Goal: Task Accomplishment & Management: Use online tool/utility

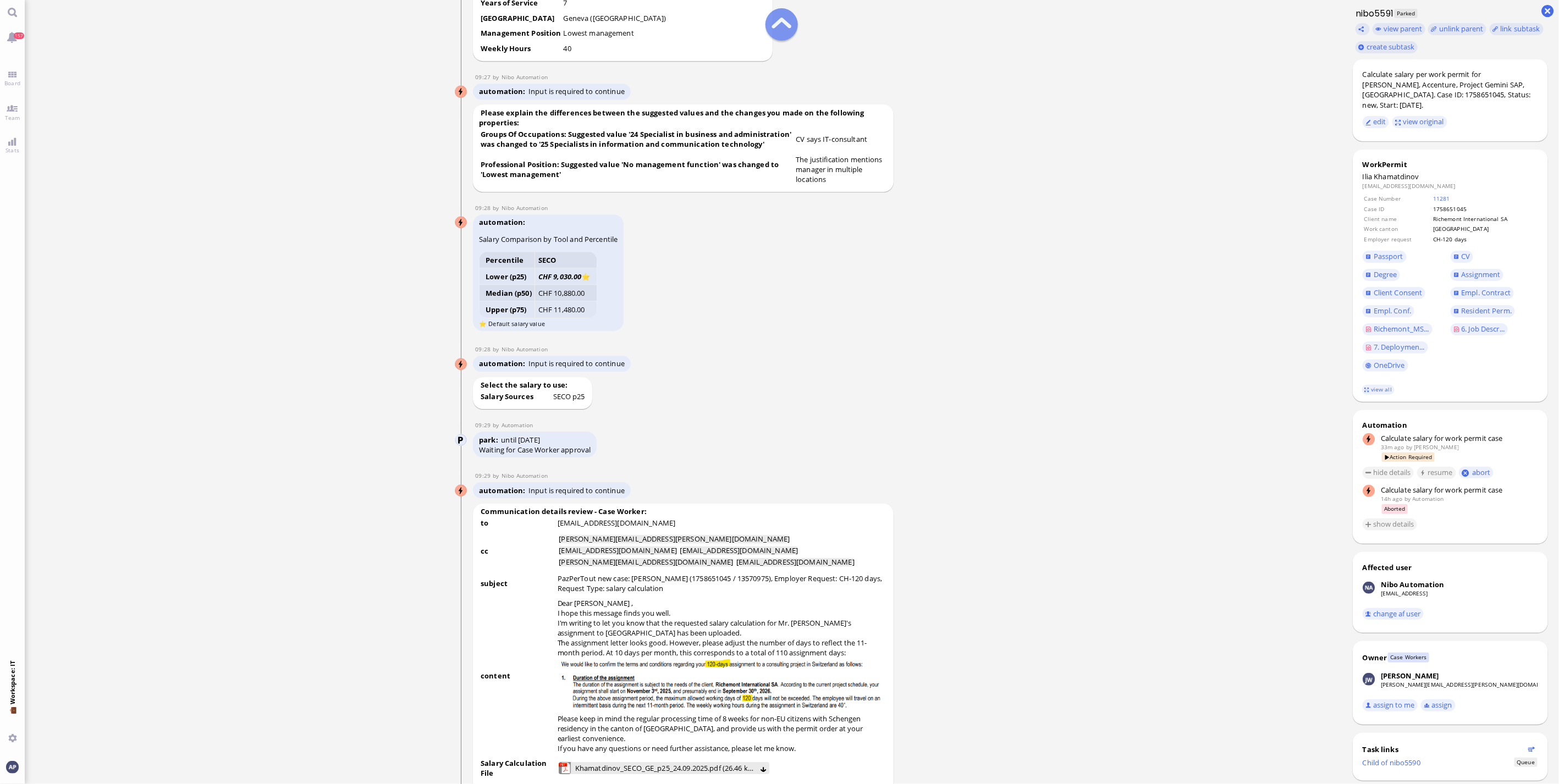
scroll to position [-1955, 0]
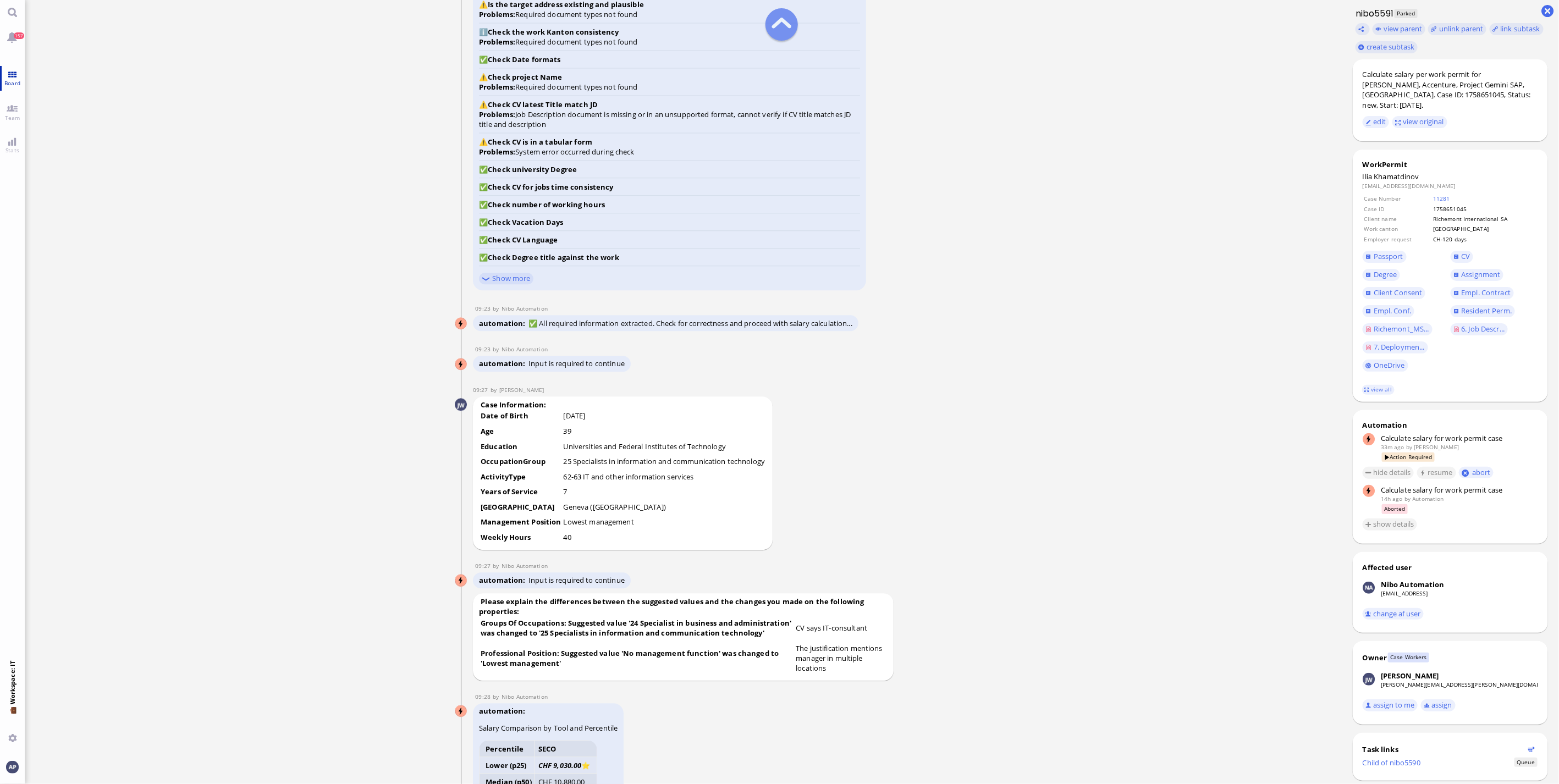
click at [9, 79] on span "Board" at bounding box center [12, 83] width 21 height 8
click at [11, 109] on link "Team" at bounding box center [12, 112] width 25 height 25
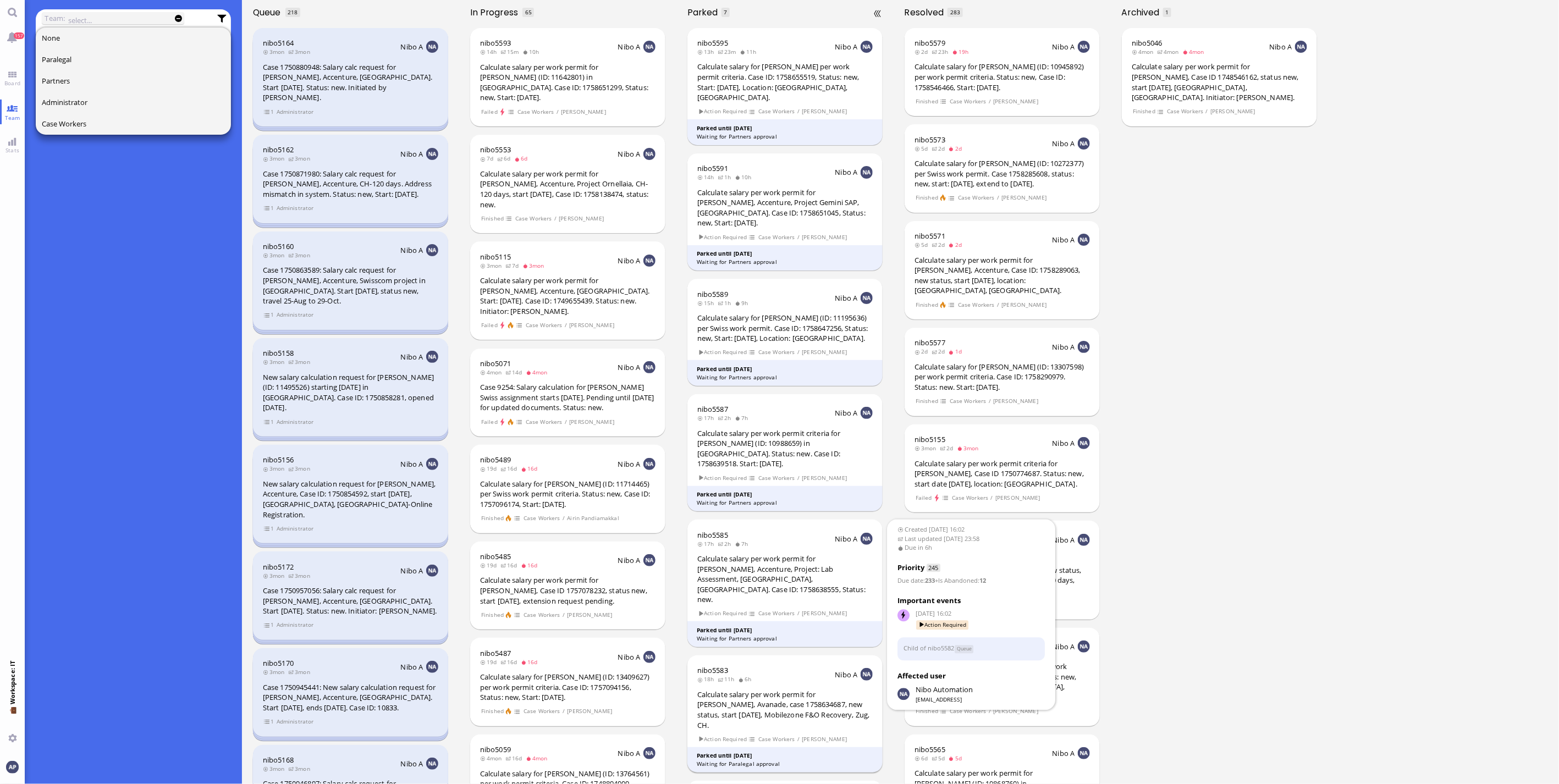
scroll to position [61, 0]
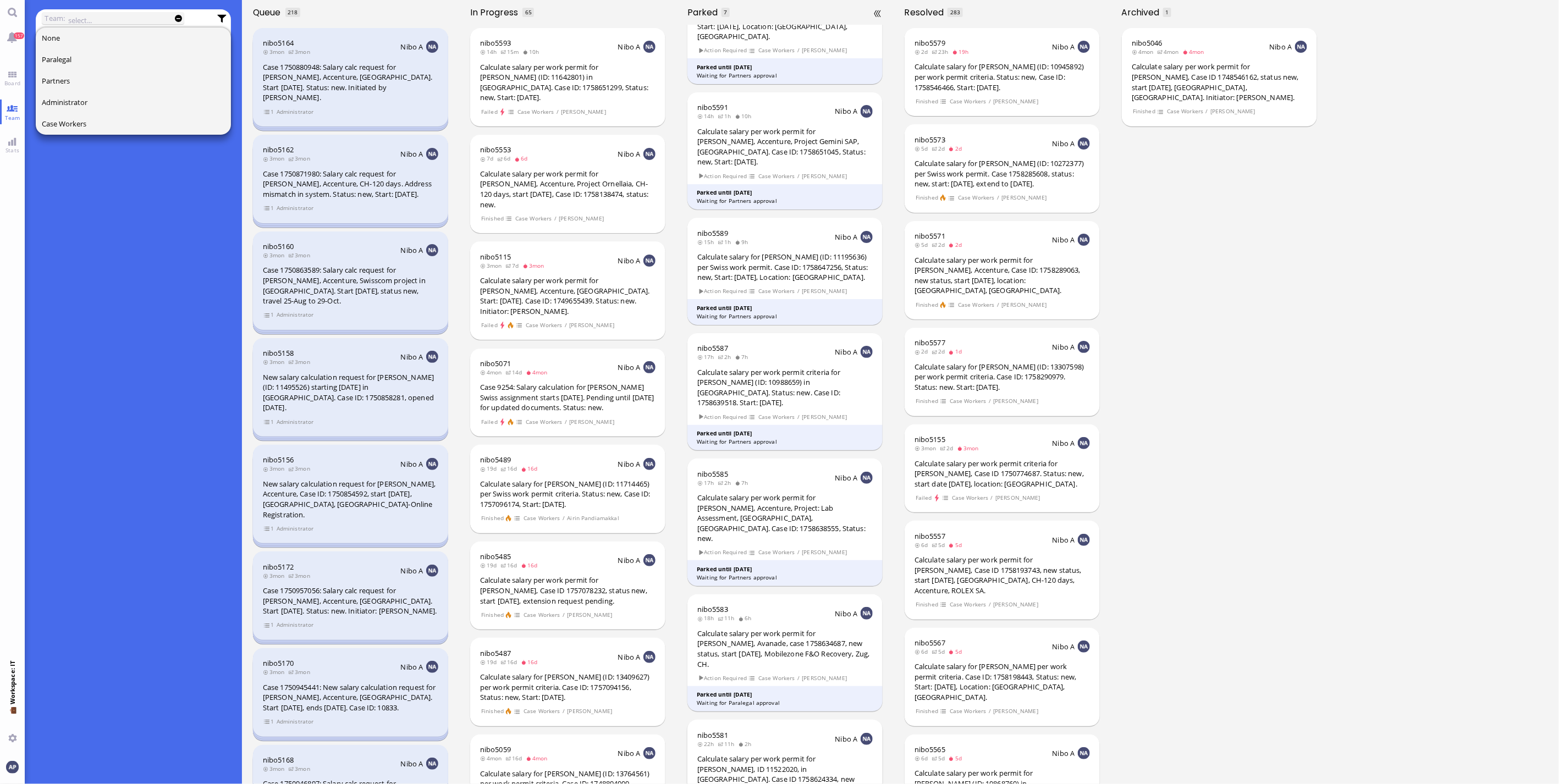
click at [795, 754] on div "Calculate salary per work permit for Meltem Celebi, ID 11522020, in Zurich. Cas…" at bounding box center [785, 774] width 175 height 41
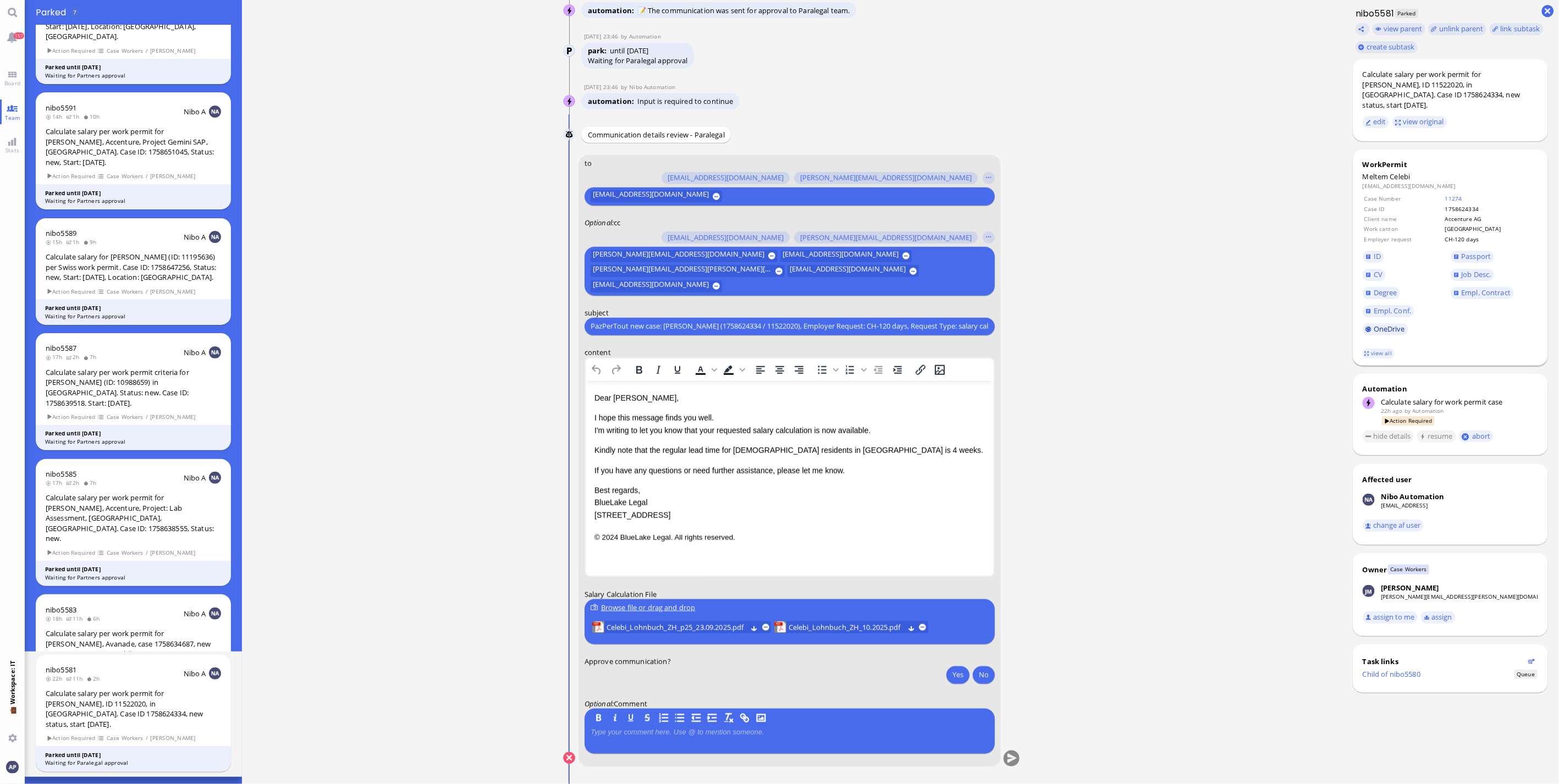
click at [1376, 324] on link "OneDrive" at bounding box center [1386, 330] width 46 height 12
click at [914, 627] on button at bounding box center [911, 627] width 7 height 7
click at [814, 625] on span "Celebi_Lohnbuch_ZH_10.2025.pdf" at bounding box center [846, 627] width 115 height 12
click at [1376, 349] on link "view all" at bounding box center [1378, 353] width 32 height 9
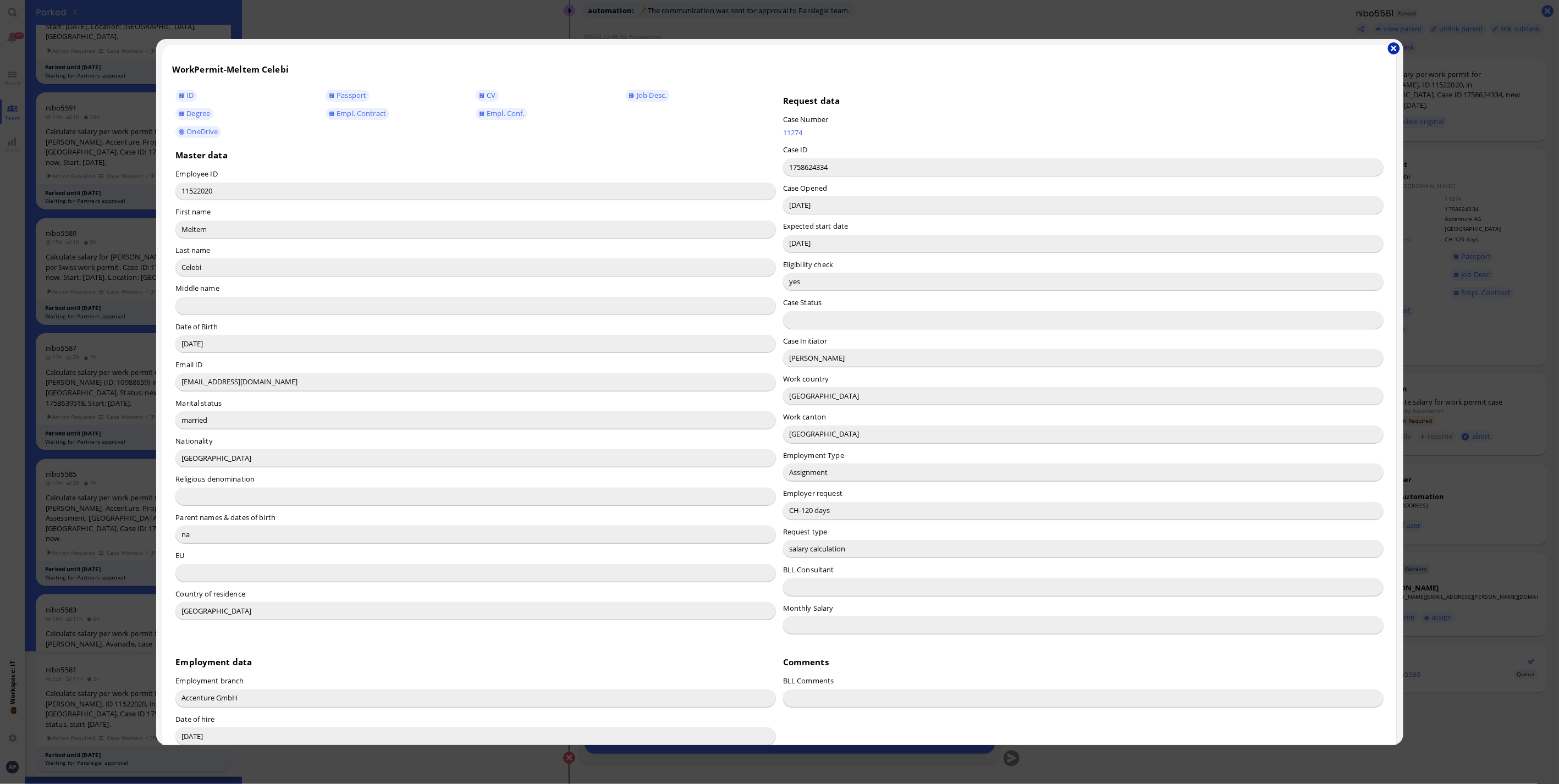
click at [1390, 48] on button "button" at bounding box center [1394, 49] width 12 height 12
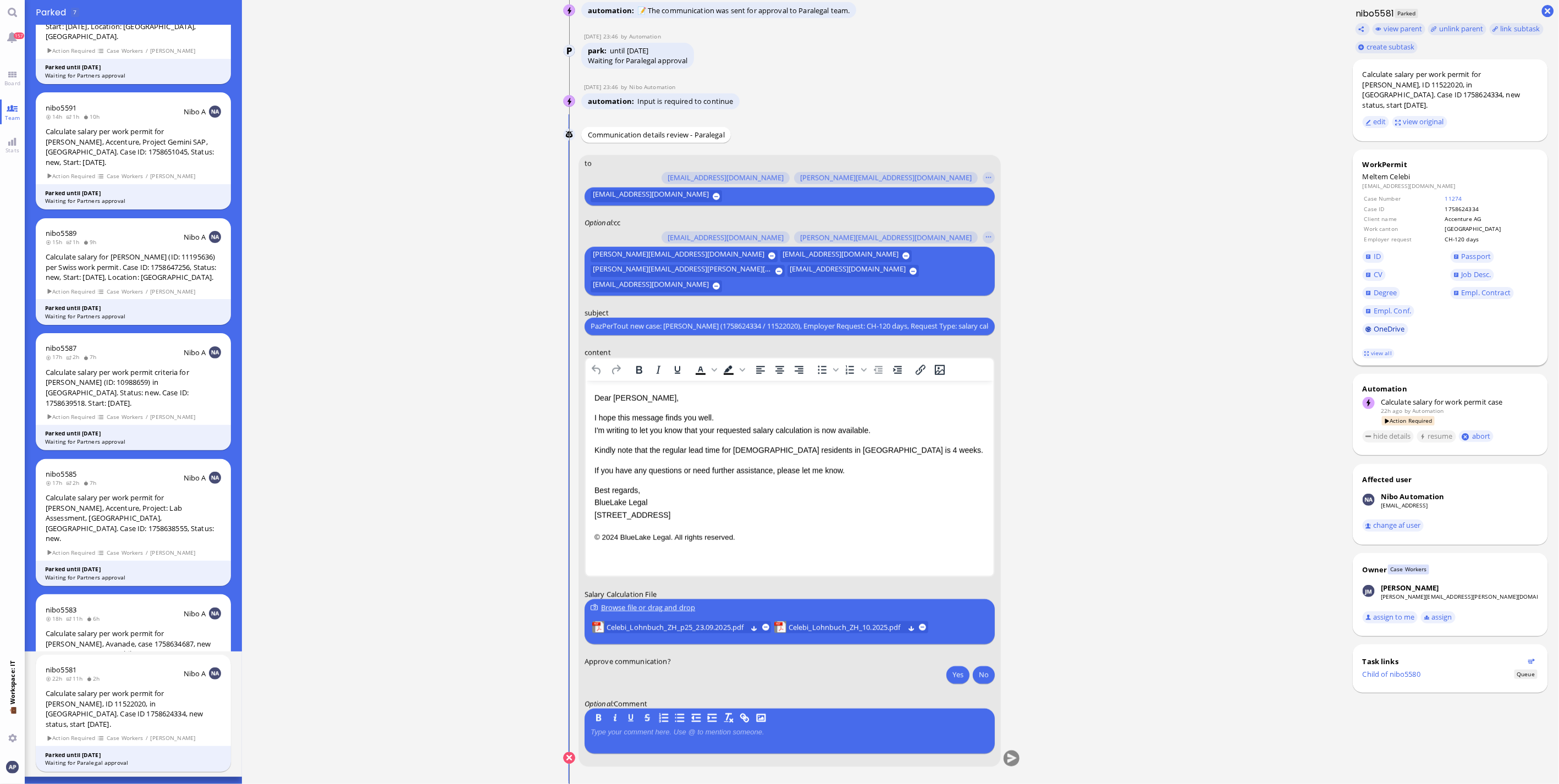
click at [1376, 324] on link "OneDrive" at bounding box center [1386, 330] width 46 height 12
click at [669, 606] on div "Browse file or drag and drop" at bounding box center [789, 607] width 398 height 11
click at [1371, 349] on link "view all" at bounding box center [1378, 353] width 32 height 9
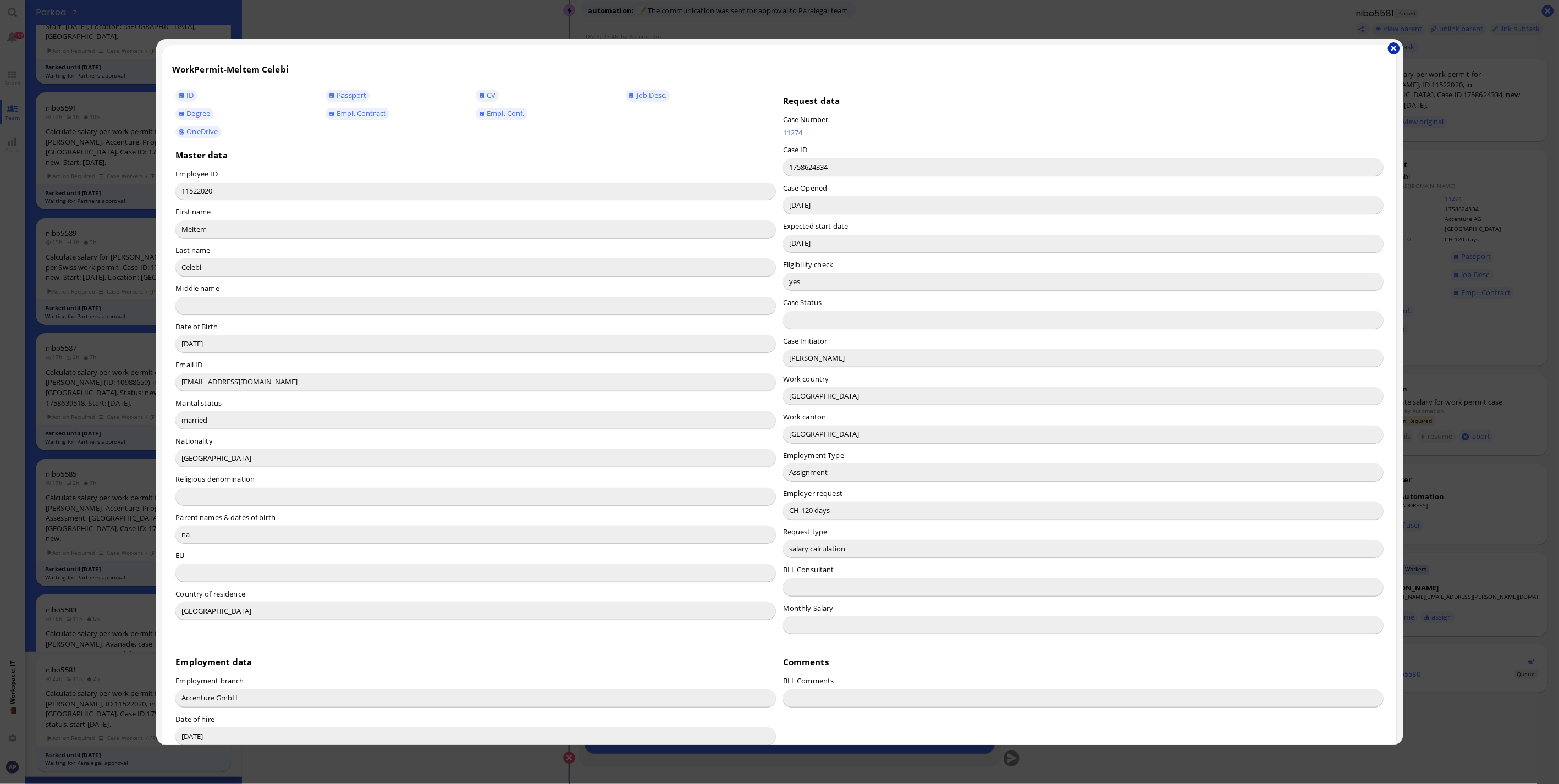
click at [1392, 52] on button "button" at bounding box center [1394, 49] width 12 height 12
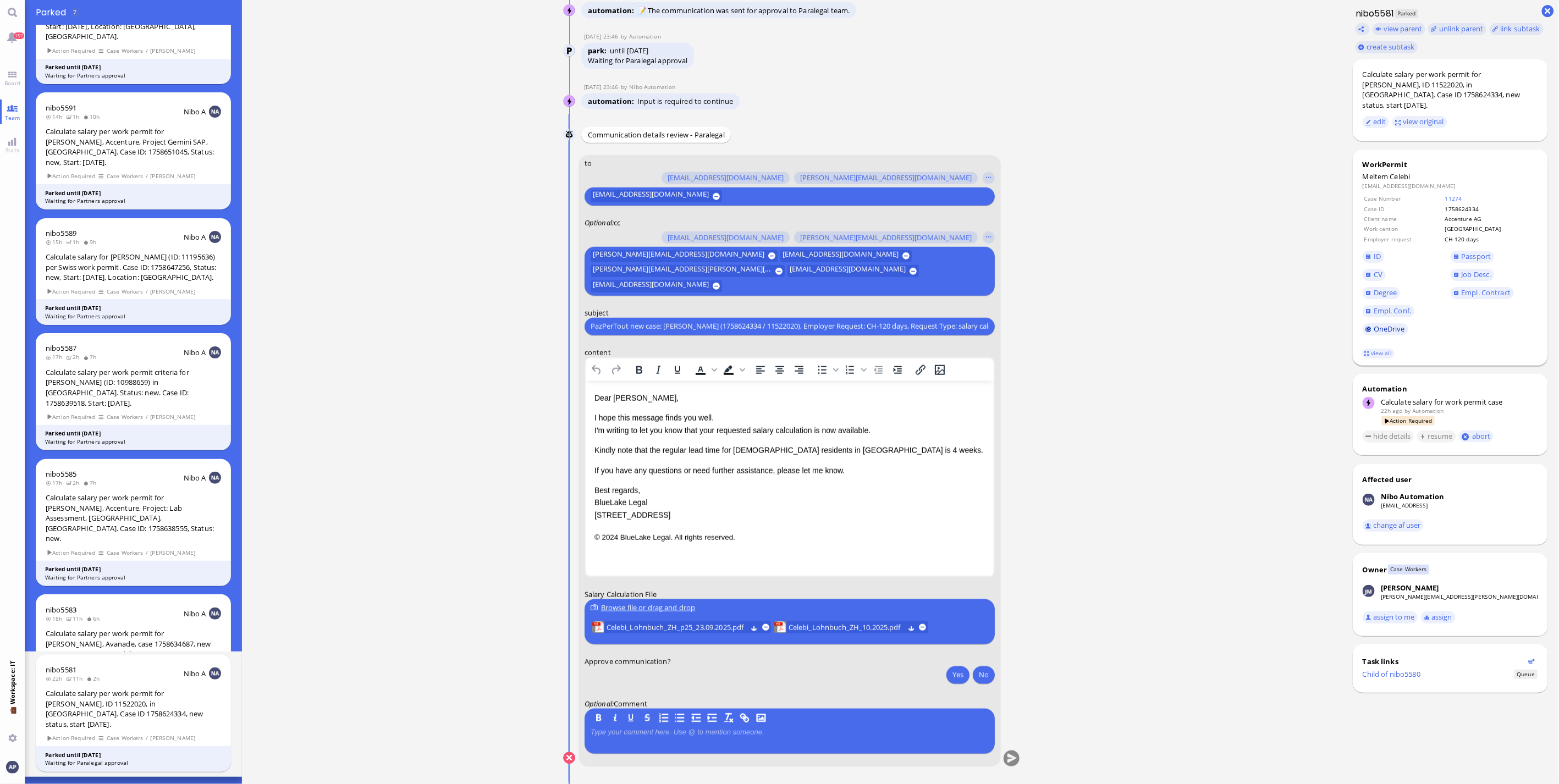
click at [1376, 324] on link "OneDrive" at bounding box center [1386, 330] width 46 height 12
click at [710, 626] on span "Celebi_Lohnbuch_ZH_p25_23.09.2025.pdf" at bounding box center [676, 627] width 140 height 12
click at [821, 627] on span "Celebi_Lohnbuch_ZH_10.2025.pdf" at bounding box center [846, 627] width 115 height 12
click at [1373, 324] on link "OneDrive" at bounding box center [1386, 330] width 46 height 12
click at [1365, 349] on link "view all" at bounding box center [1378, 353] width 32 height 9
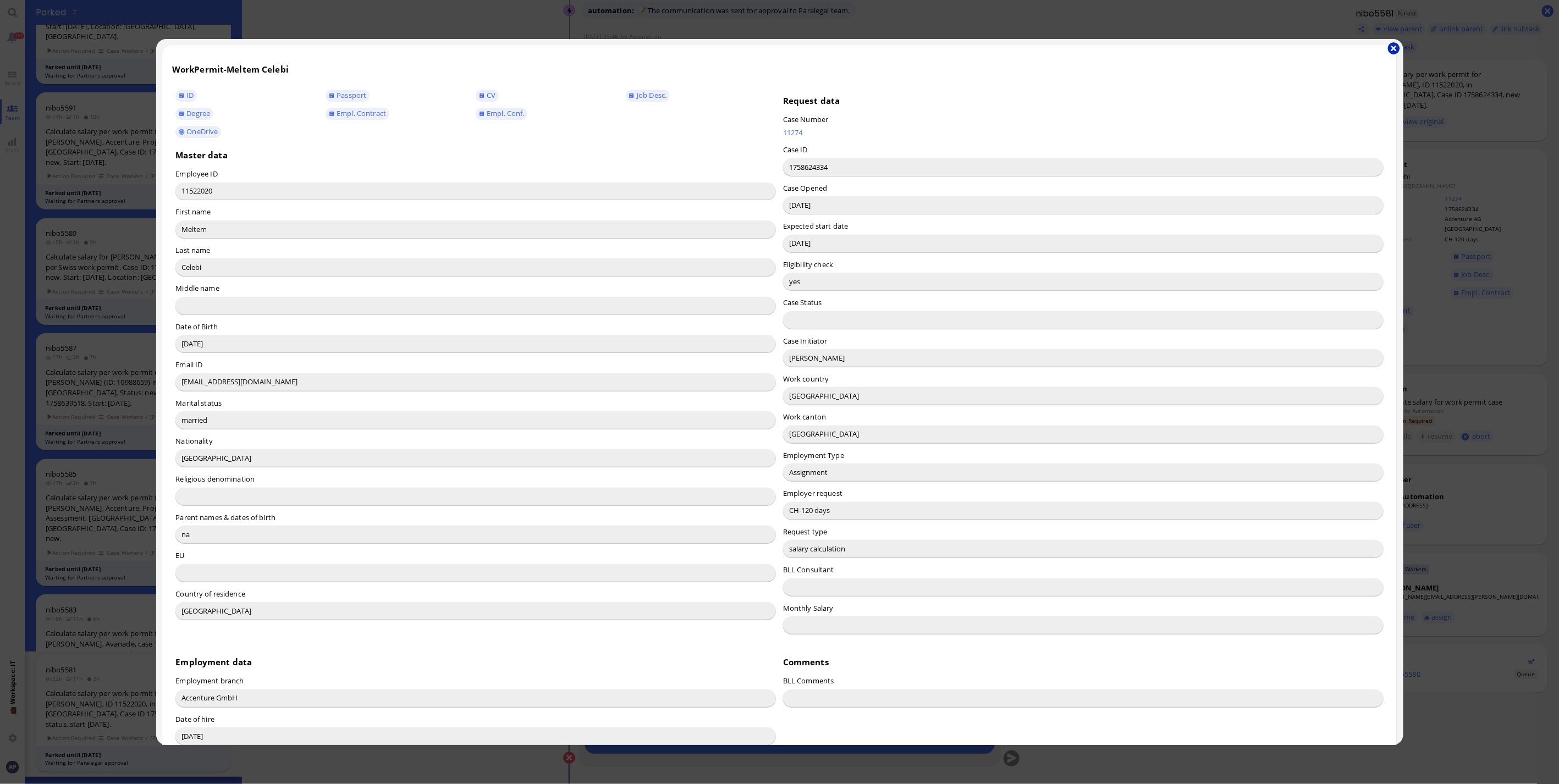
click at [1393, 48] on button "button" at bounding box center [1394, 49] width 12 height 12
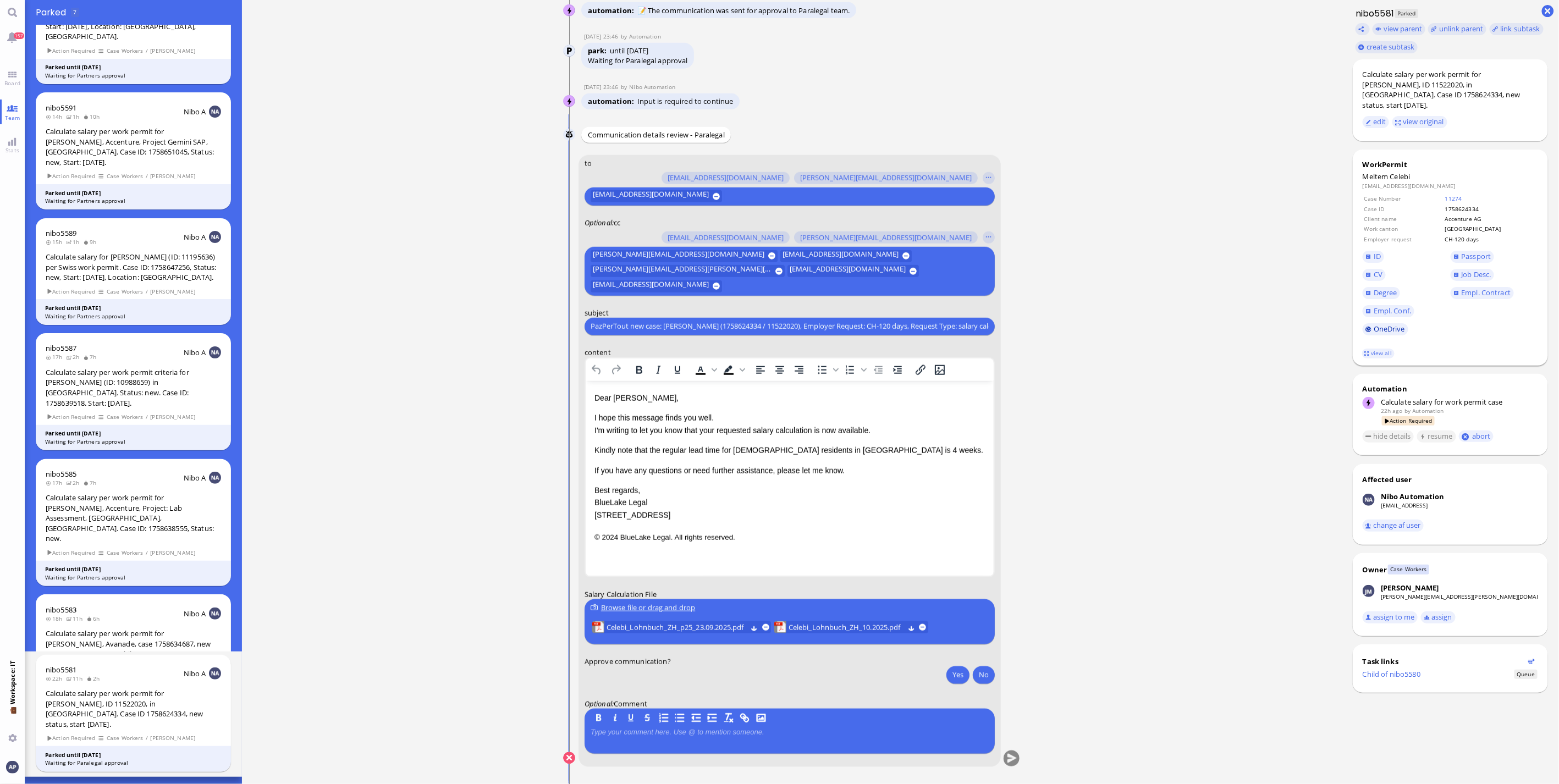
click at [1384, 324] on link "OneDrive" at bounding box center [1386, 330] width 46 height 12
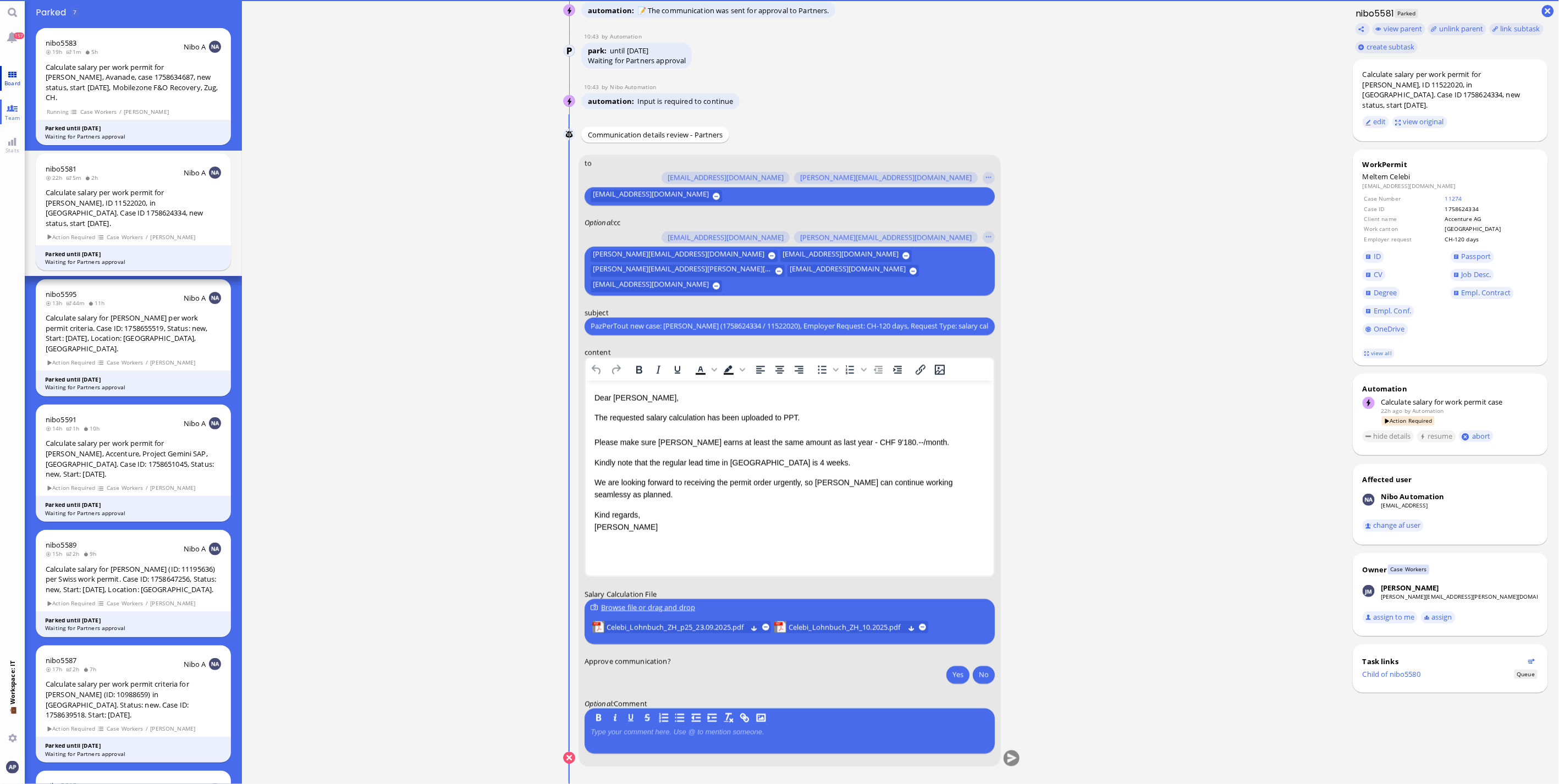
drag, startPoint x: 9, startPoint y: 74, endPoint x: 9, endPoint y: 89, distance: 15.0
click at [9, 74] on link "Board" at bounding box center [12, 78] width 25 height 25
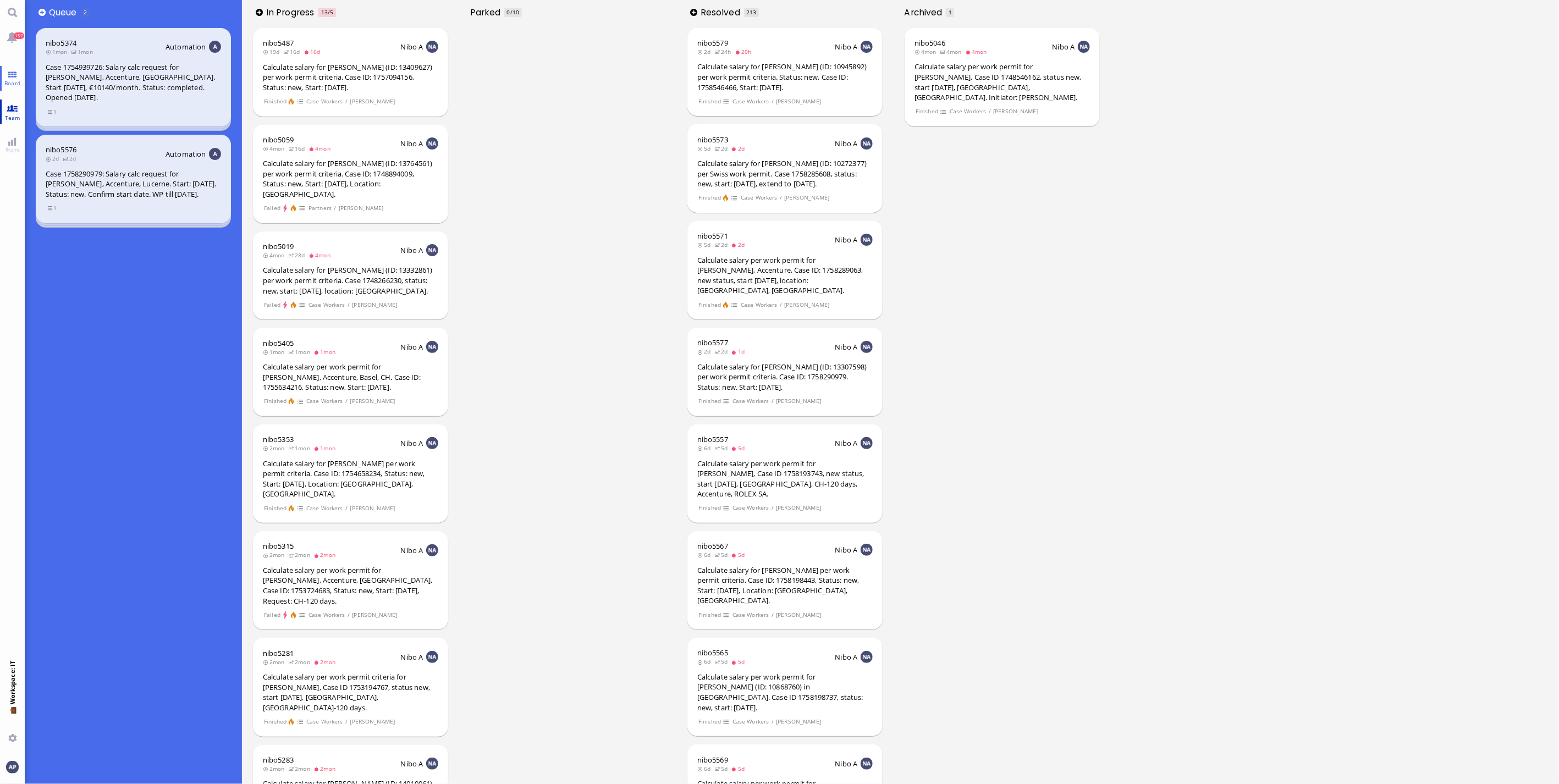
click at [11, 114] on span "Team" at bounding box center [12, 118] width 21 height 8
